Goal: Task Accomplishment & Management: Use online tool/utility

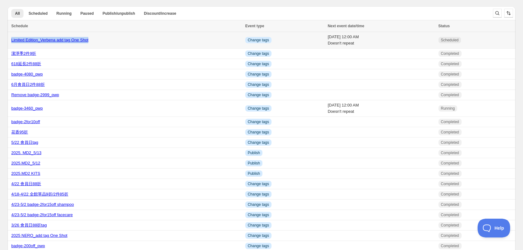
drag, startPoint x: 100, startPoint y: 40, endPoint x: 10, endPoint y: 44, distance: 89.3
click at [10, 44] on td "Limited Edition_Verbena add tag One Shot" at bounding box center [126, 40] width 236 height 17
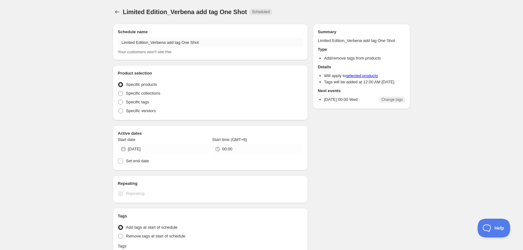
radio input "true"
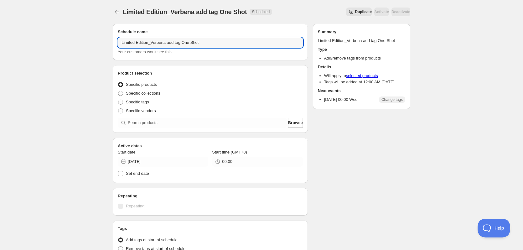
drag, startPoint x: 217, startPoint y: 41, endPoint x: 70, endPoint y: 33, distance: 146.8
click at [70, 33] on div "Limited Edition_Verbena add tag One Shot. This page is ready Limited Edition_Ve…" at bounding box center [261, 185] width 523 height 371
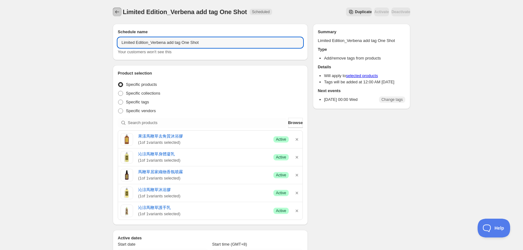
click at [116, 10] on icon "Schedules" at bounding box center [117, 12] width 6 height 6
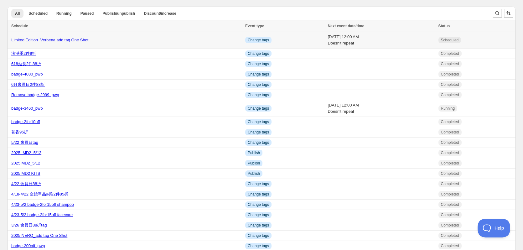
click at [174, 40] on div "Limited Edition_Verbena add tag One Shot" at bounding box center [126, 40] width 230 height 6
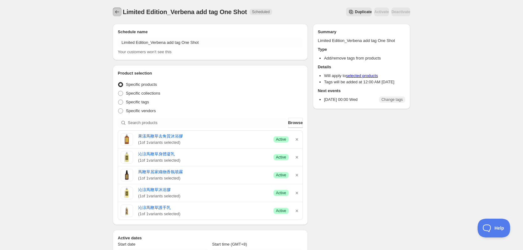
click at [118, 13] on icon "Schedules" at bounding box center [117, 12] width 6 height 6
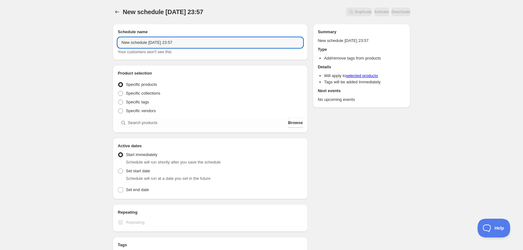
drag, startPoint x: 198, startPoint y: 41, endPoint x: 98, endPoint y: 36, distance: 99.7
click at [98, 36] on div "New schedule [DATE] 23:57. This page is ready New schedule [DATE] 23:57 Duplica…" at bounding box center [261, 190] width 523 height 380
paste input "Limited Edition_Verbena add tag One Shot"
drag, startPoint x: 151, startPoint y: 43, endPoint x: 164, endPoint y: 42, distance: 13.2
click at [164, 42] on input "Limited Edition_Verbena add tag One Shot" at bounding box center [210, 43] width 185 height 10
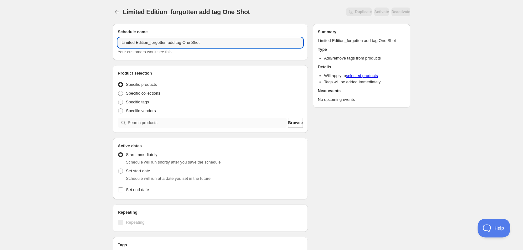
type input "Limited Edition_forgotten add tag One Shot"
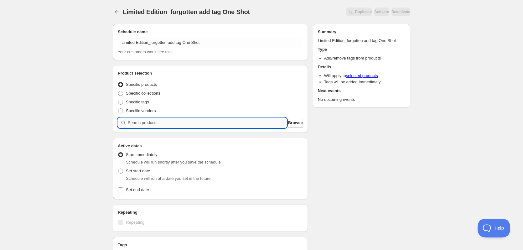
click at [158, 123] on input "search" at bounding box center [207, 123] width 159 height 10
type input "u"
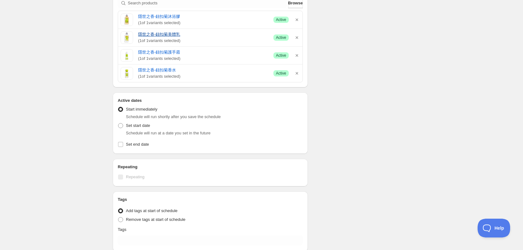
scroll to position [125, 0]
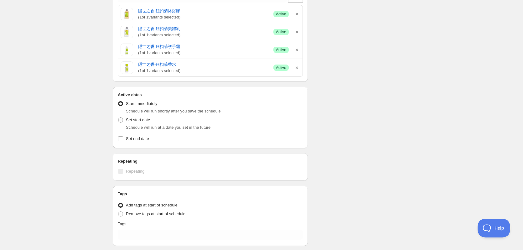
click at [123, 122] on span at bounding box center [121, 120] width 6 height 6
click at [118, 118] on input "Set start date" at bounding box center [118, 117] width 0 height 0
radio input "true"
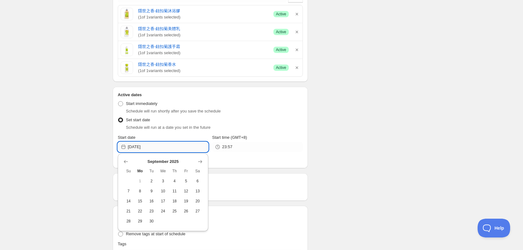
click at [174, 148] on input "[DATE]" at bounding box center [168, 147] width 80 height 10
click at [202, 161] on icon "Show next month, October 2025" at bounding box center [200, 161] width 6 height 6
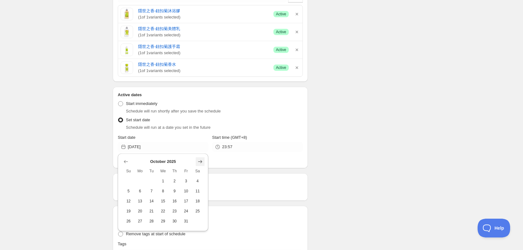
click at [201, 161] on icon "Show next month, November 2025" at bounding box center [200, 161] width 4 height 3
click at [196, 181] on span "1" at bounding box center [197, 181] width 7 height 5
type input "[DATE]"
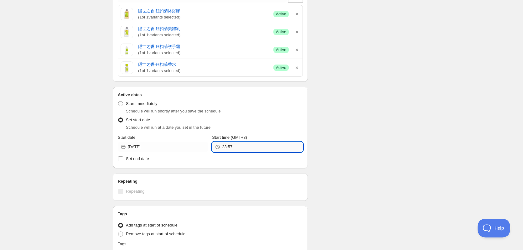
click at [241, 150] on input "23:57" at bounding box center [262, 147] width 80 height 10
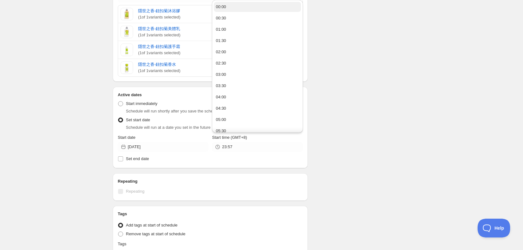
click at [241, 8] on button "00:00" at bounding box center [257, 7] width 87 height 10
type input "00:00"
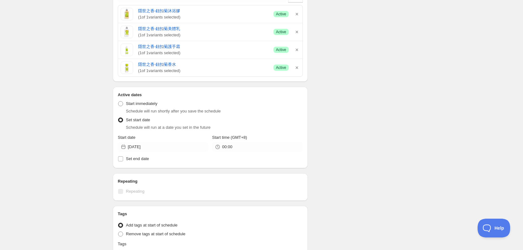
click at [326, 129] on div "Schedule name Limited Edition_forgotten add tag One Shot Your customers won't s…" at bounding box center [259, 115] width 303 height 443
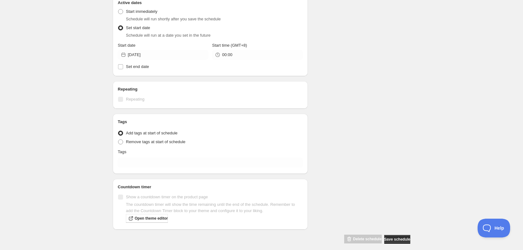
scroll to position [223, 0]
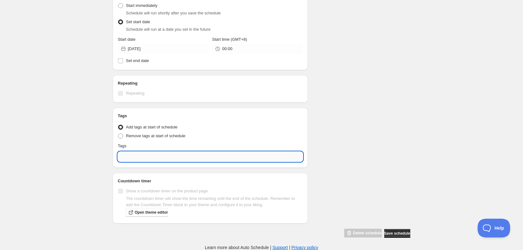
click at [135, 156] on input "text" at bounding box center [210, 157] width 185 height 10
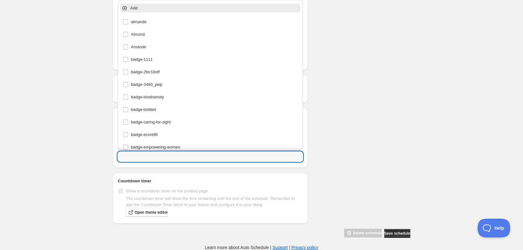
click at [361, 121] on div "Schedule name Limited Edition_forgotten add tag One Shot Your customers won't s…" at bounding box center [259, 16] width 303 height 443
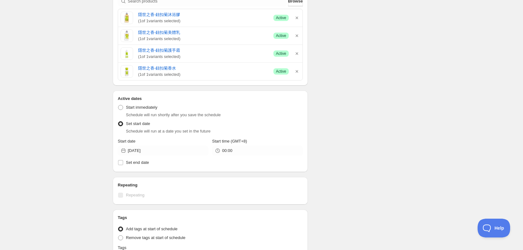
scroll to position [0, 0]
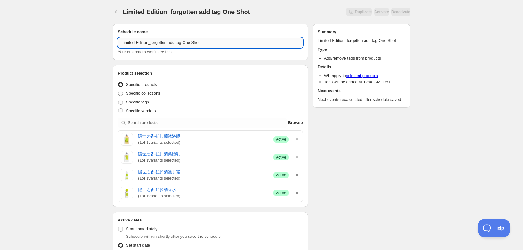
drag, startPoint x: 207, startPoint y: 40, endPoint x: 184, endPoint y: 42, distance: 23.8
click at [184, 42] on input "Limited Edition_forgotten add tag One Shot" at bounding box center [210, 43] width 185 height 10
click at [345, 181] on div "Schedule name Limited Edition_forgotten add tag One Shot Your customers won't s…" at bounding box center [259, 240] width 303 height 443
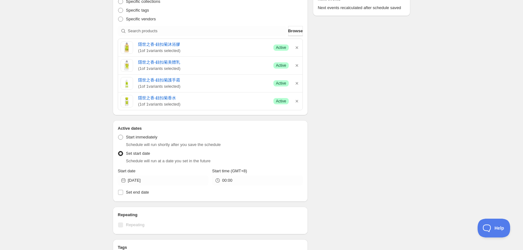
scroll to position [223, 0]
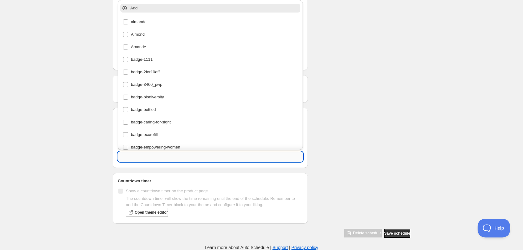
click at [201, 157] on input "text" at bounding box center [210, 157] width 185 height 10
paste input "One Shot"
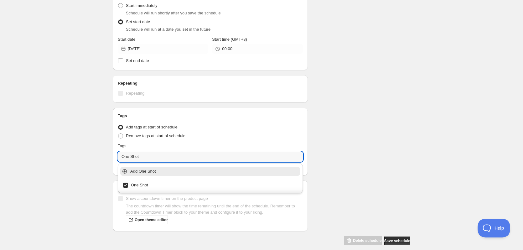
type input "One Shot"
click at [337, 153] on div "Schedule name Limited Edition_forgotten add tag One Shot Your customers won't s…" at bounding box center [259, 20] width 303 height 450
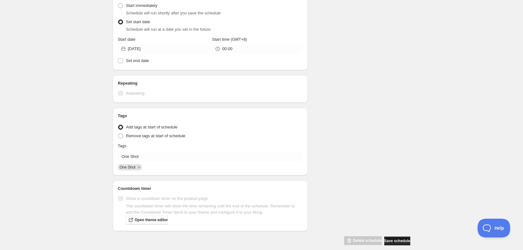
click at [393, 241] on span "Save schedule" at bounding box center [397, 240] width 26 height 5
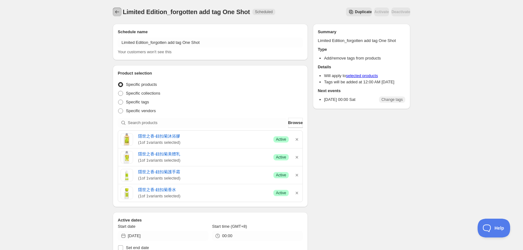
click at [115, 12] on icon "Schedules" at bounding box center [117, 12] width 6 height 6
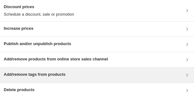
click at [71, 75] on div "Add/remove tags from products" at bounding box center [97, 75] width 187 height 8
